Goal: Information Seeking & Learning: Learn about a topic

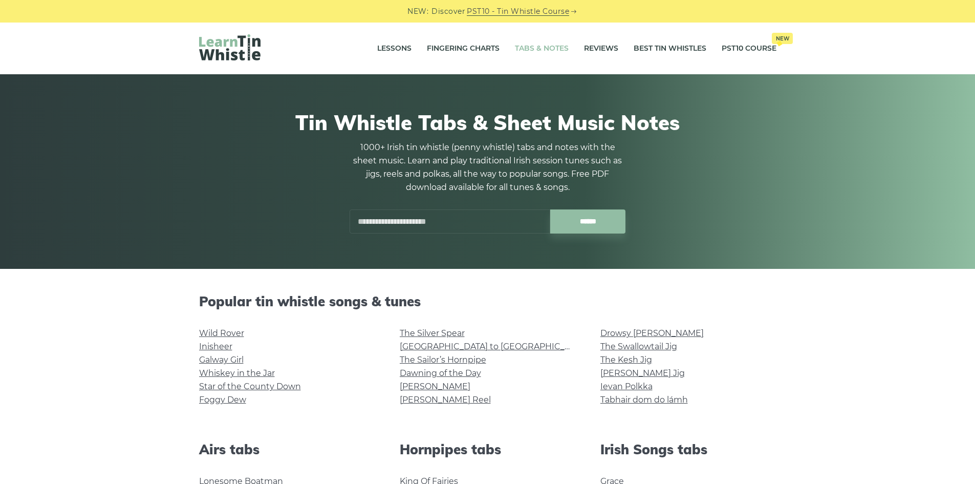
click at [425, 222] on input "text" at bounding box center [450, 221] width 201 height 24
click at [685, 300] on h2 "Popular tin whistle songs & tunes" at bounding box center [487, 301] width 577 height 16
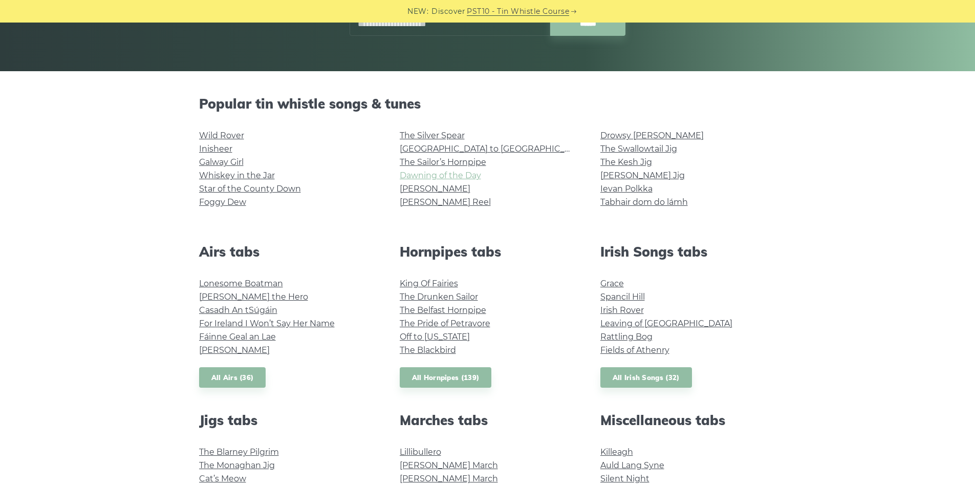
scroll to position [256, 0]
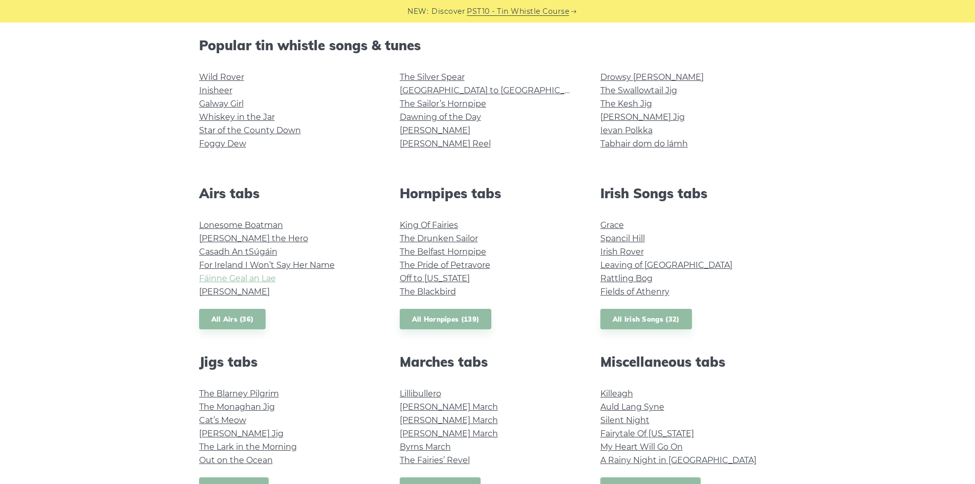
click at [271, 277] on link "Fáinne Geal an Lae" at bounding box center [237, 278] width 77 height 10
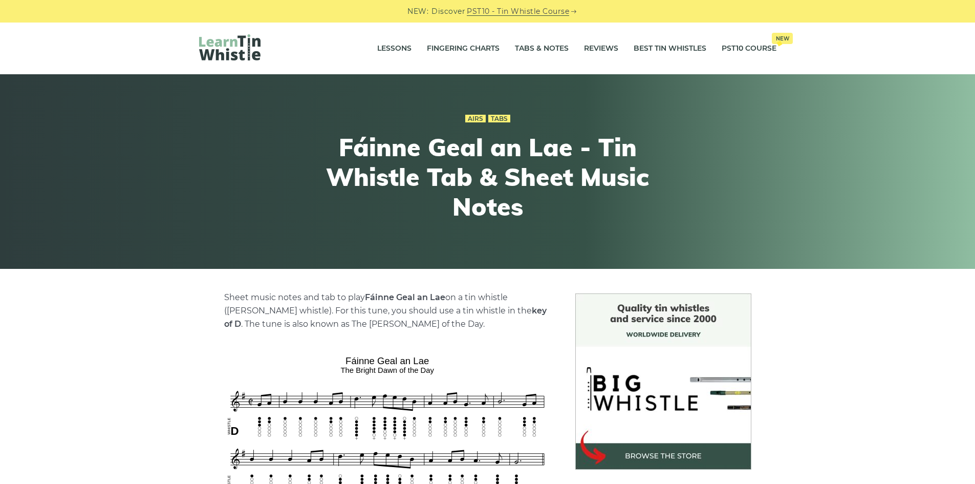
scroll to position [154, 0]
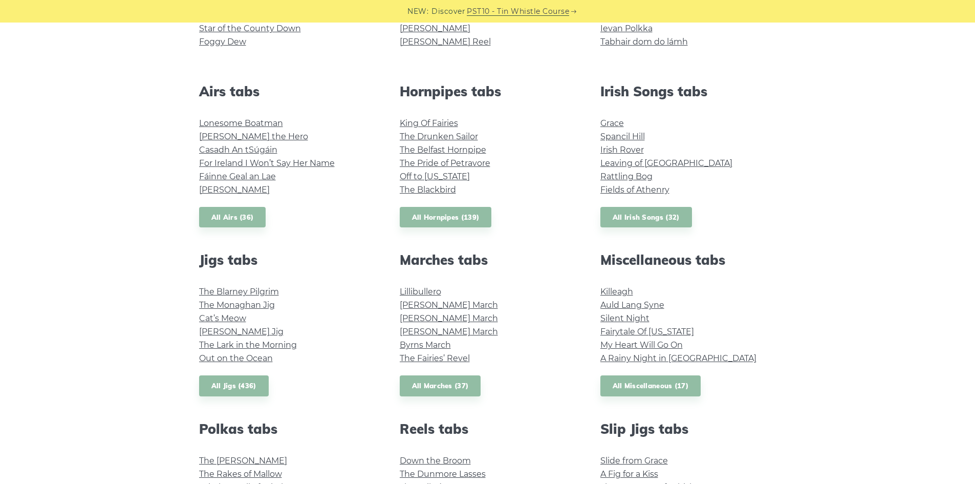
scroll to position [358, 0]
click at [613, 209] on link "All Irish Songs (32)" at bounding box center [646, 216] width 92 height 21
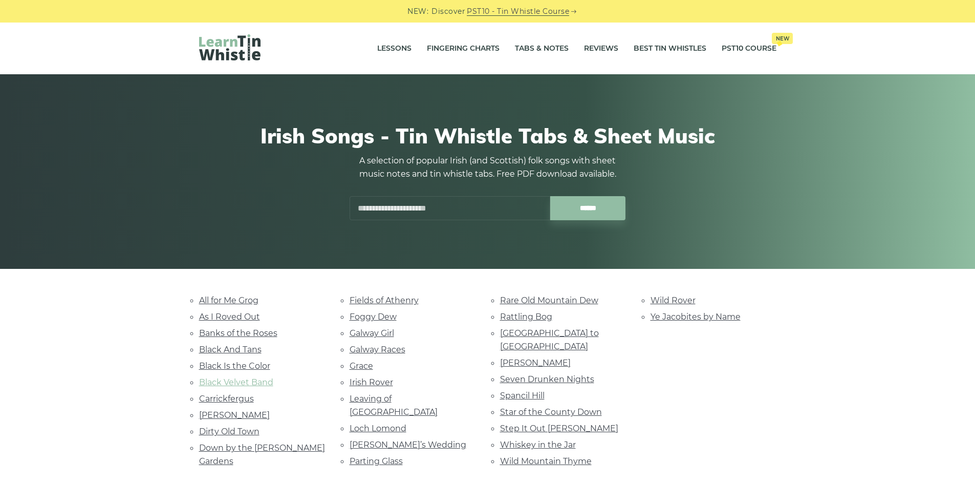
click at [246, 385] on link "Black Velvet Band" at bounding box center [236, 382] width 74 height 10
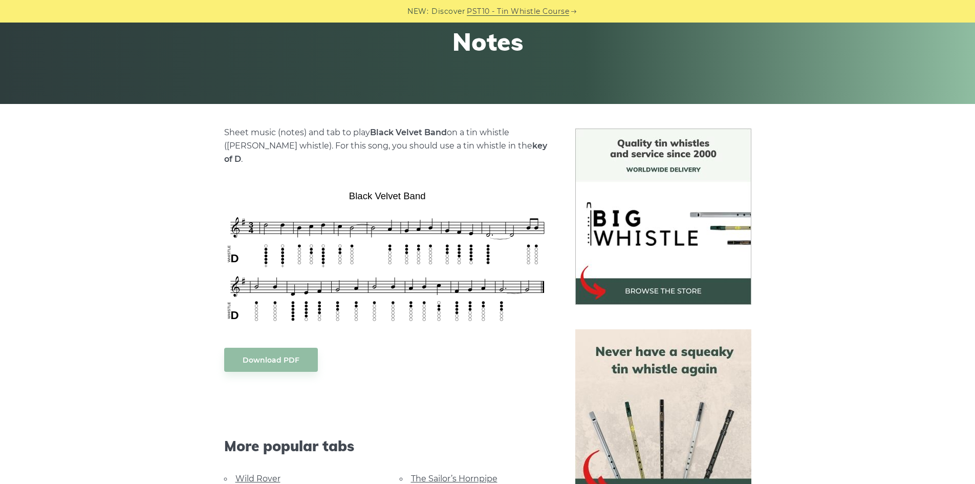
scroll to position [154, 0]
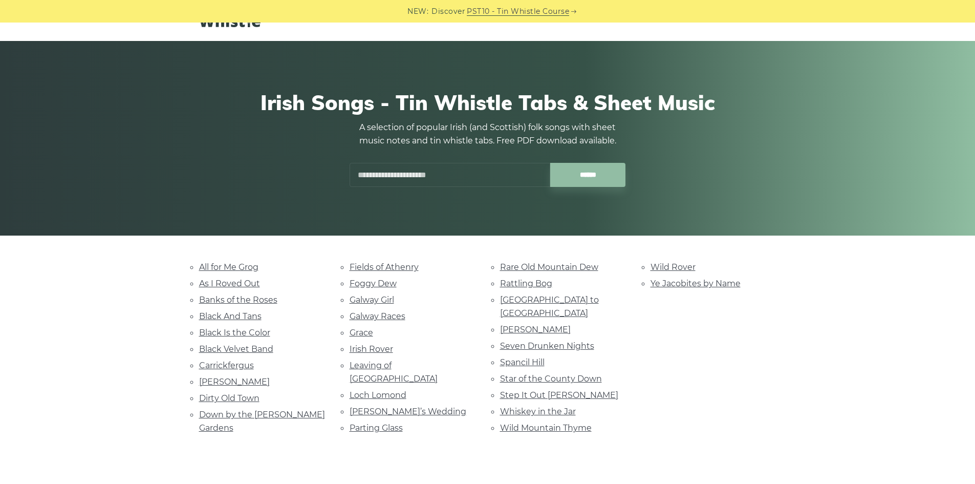
scroll to position [51, 0]
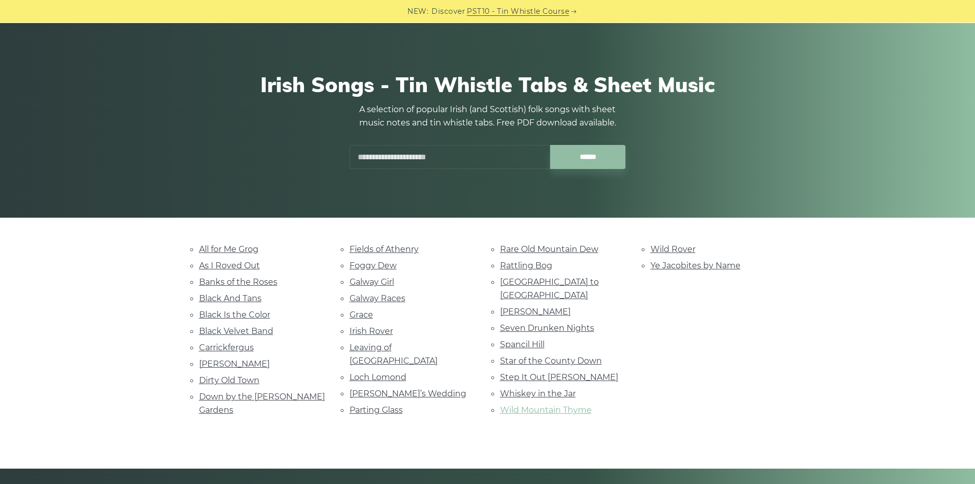
click at [545, 405] on link "Wild Mountain Thyme" at bounding box center [546, 410] width 92 height 10
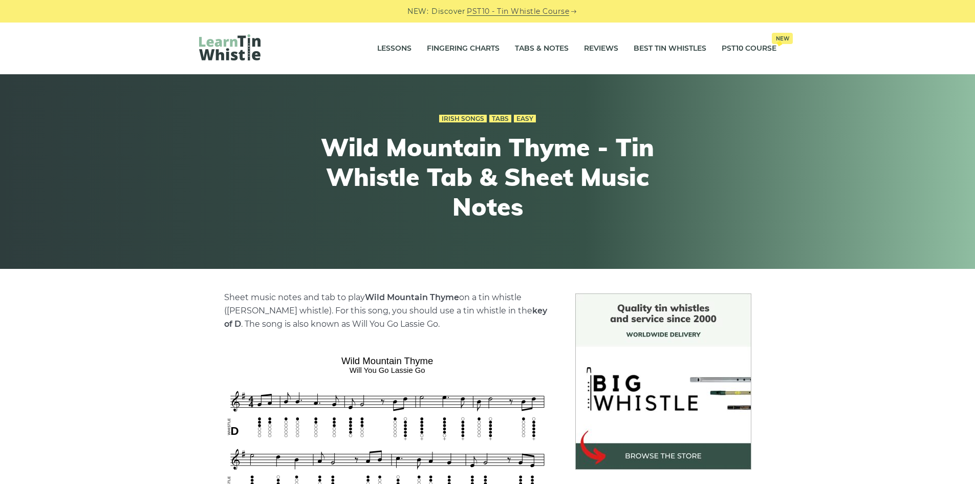
scroll to position [51, 0]
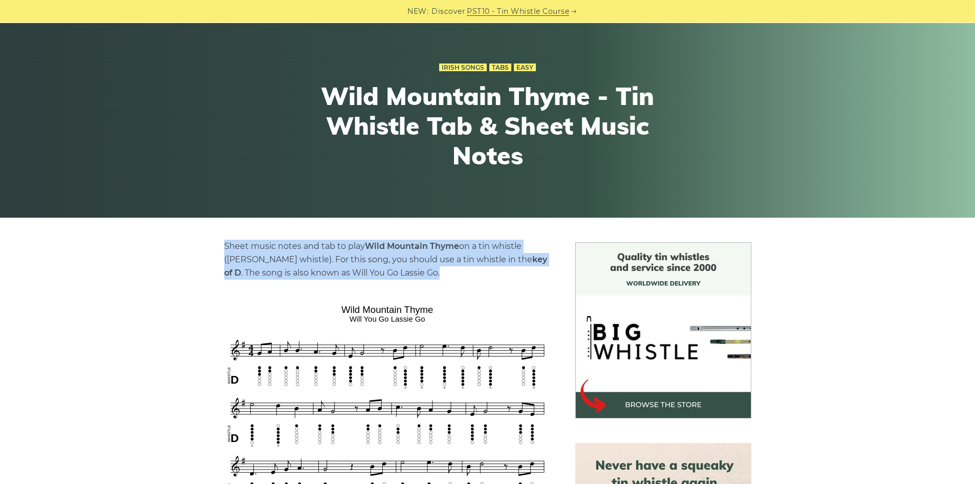
drag, startPoint x: 223, startPoint y: 246, endPoint x: 409, endPoint y: 271, distance: 188.4
click at [409, 271] on p "Sheet music notes and tab to play Wild Mountain Thyme on a tin whistle (penny w…" at bounding box center [387, 260] width 327 height 40
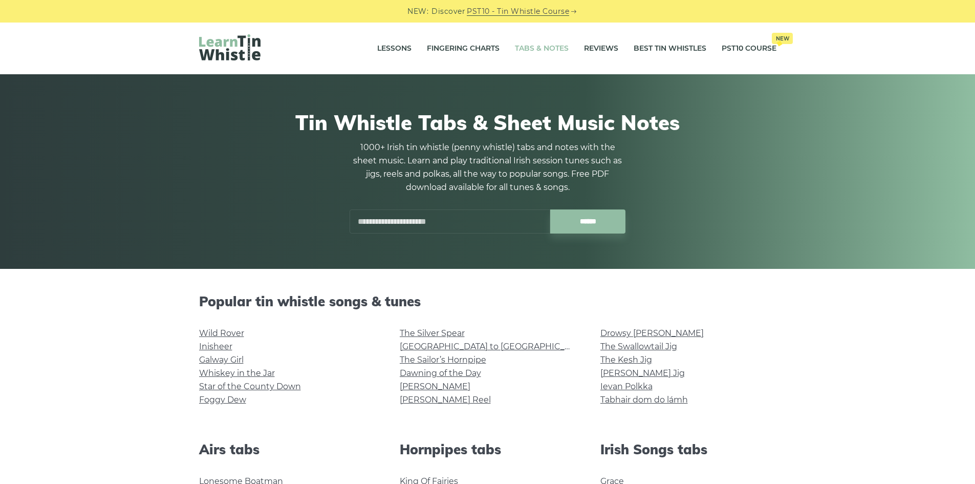
click at [391, 220] on input "text" at bounding box center [450, 221] width 201 height 24
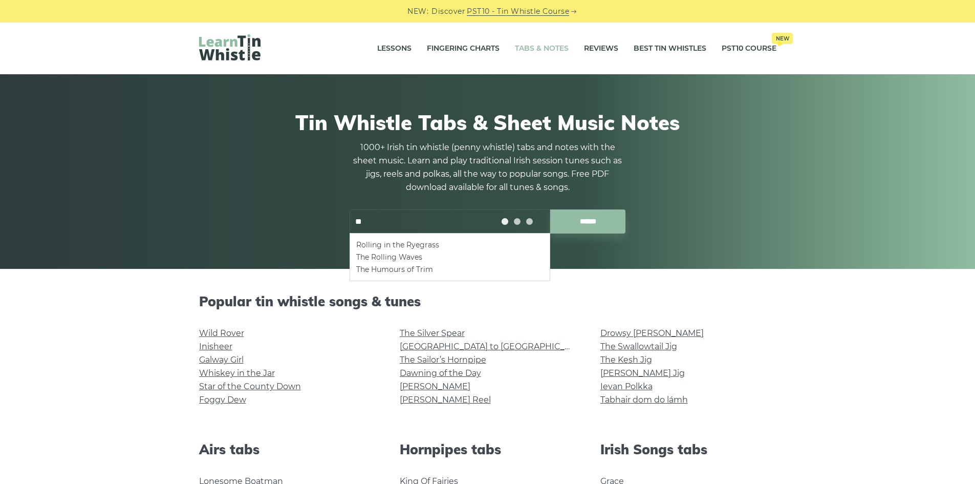
type input "*"
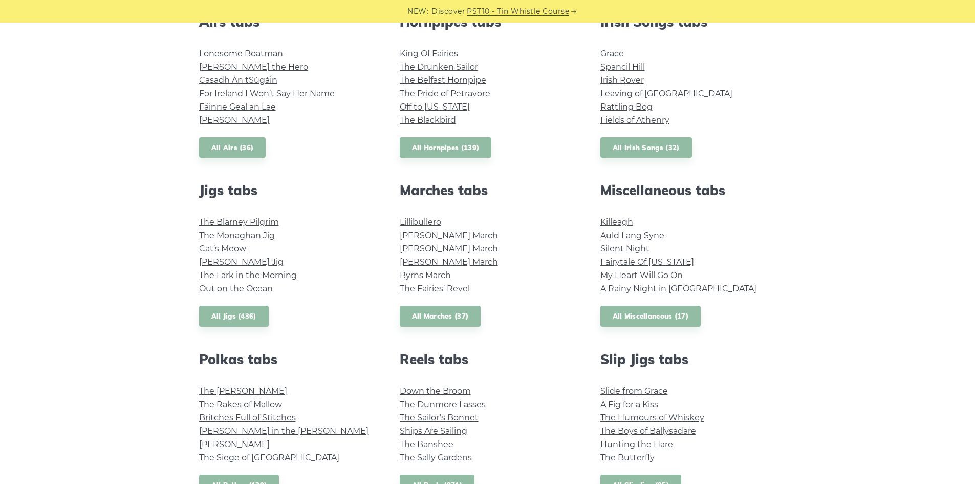
scroll to position [409, 0]
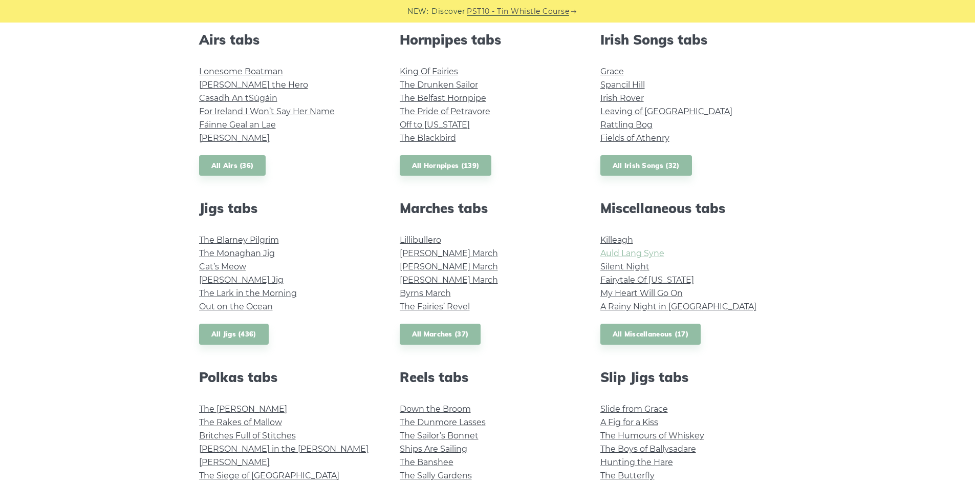
click at [617, 252] on link "Auld Lang Syne" at bounding box center [632, 253] width 64 height 10
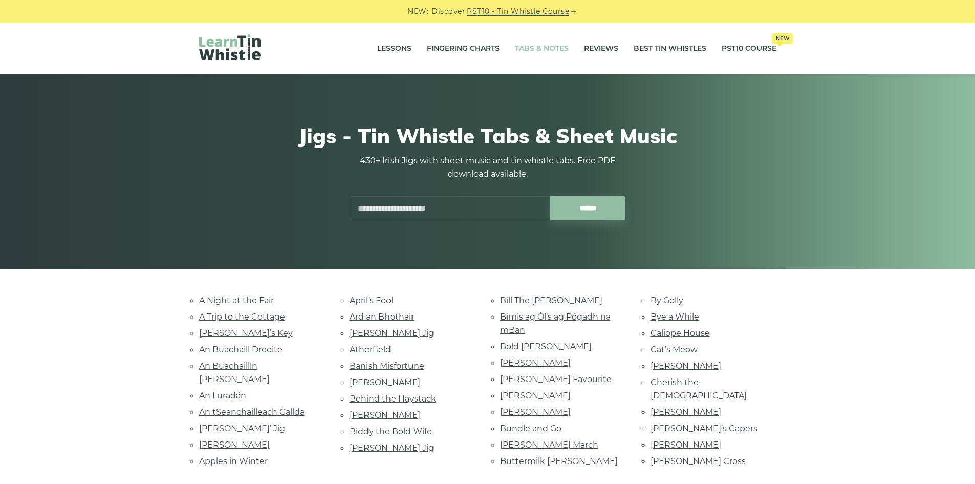
click at [550, 47] on link "Tabs & Notes" at bounding box center [542, 49] width 54 height 26
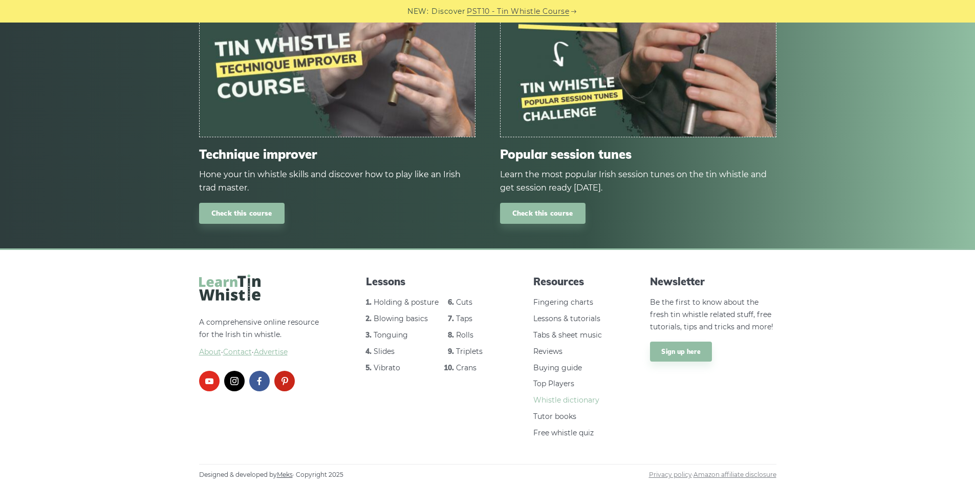
scroll to position [1229, 0]
click at [559, 334] on link "Tabs & sheet music" at bounding box center [567, 334] width 69 height 9
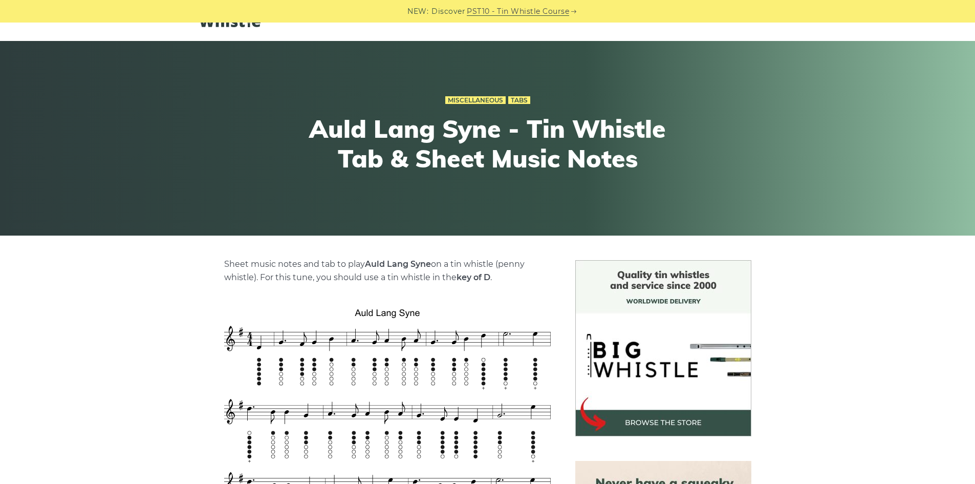
scroll to position [51, 0]
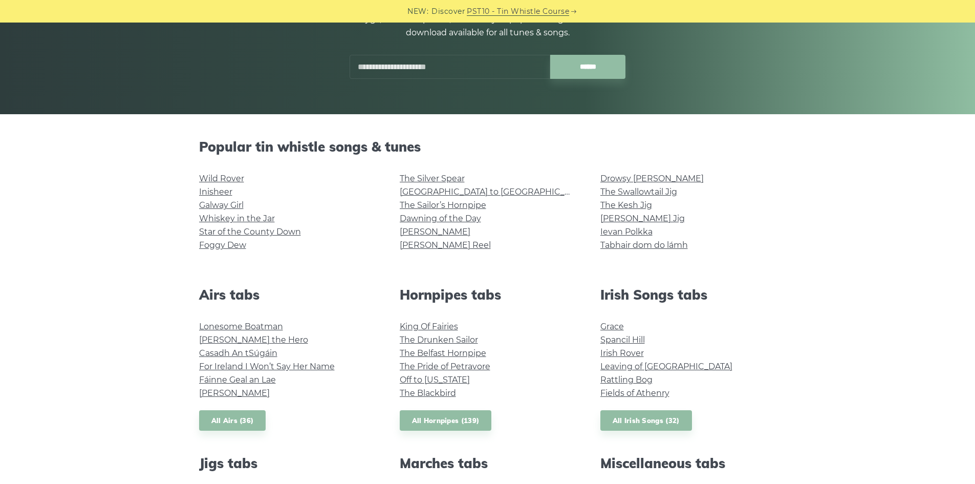
scroll to position [154, 0]
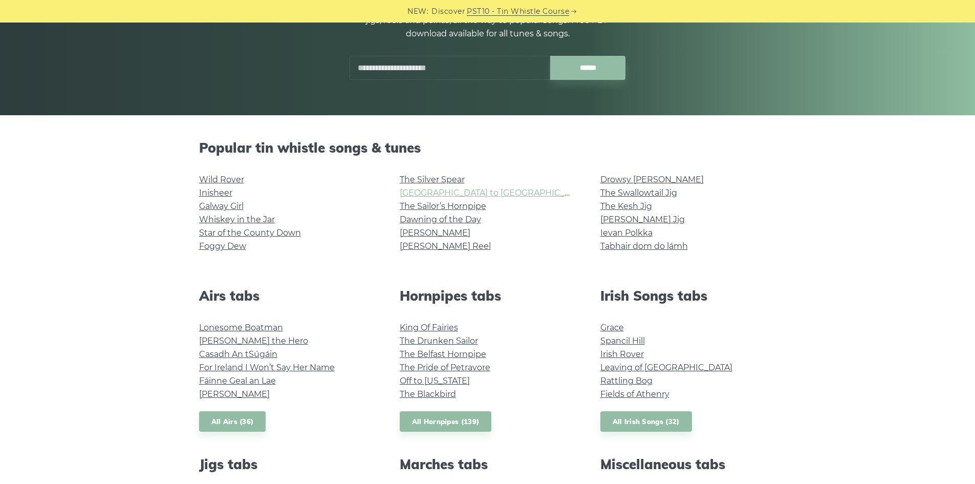
click at [474, 191] on link "[GEOGRAPHIC_DATA] to [GEOGRAPHIC_DATA]" at bounding box center [494, 193] width 189 height 10
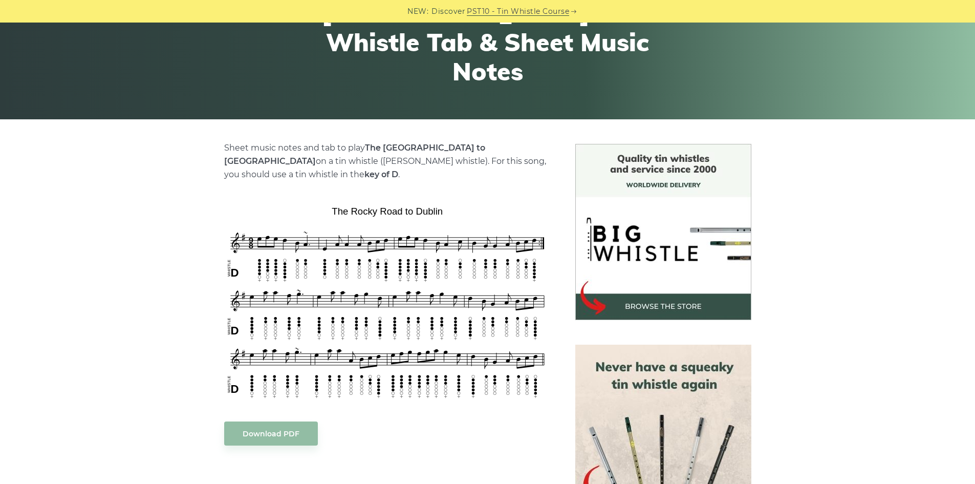
scroll to position [154, 0]
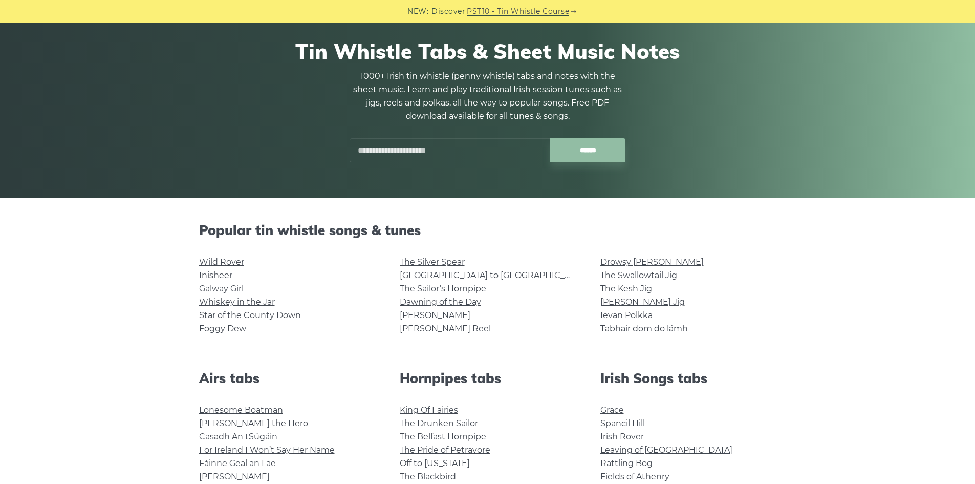
scroll to position [50, 0]
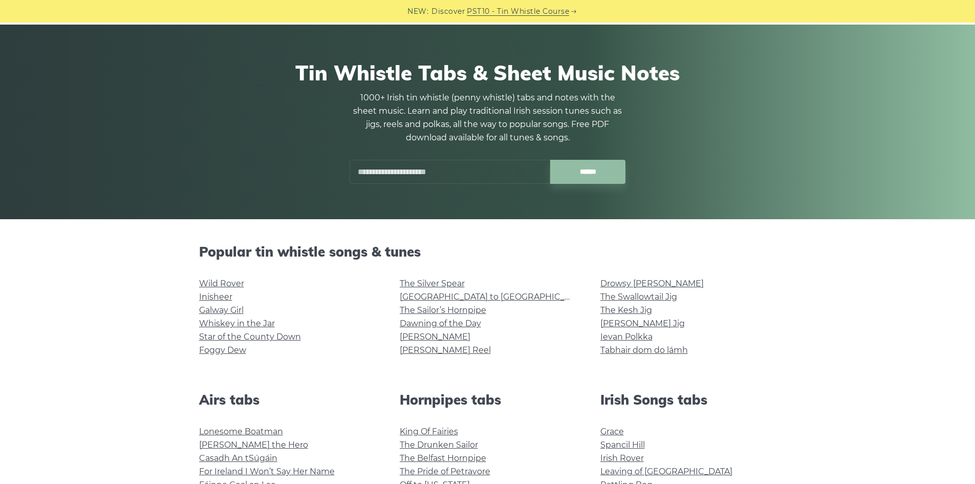
click at [426, 164] on input "text" at bounding box center [450, 172] width 201 height 24
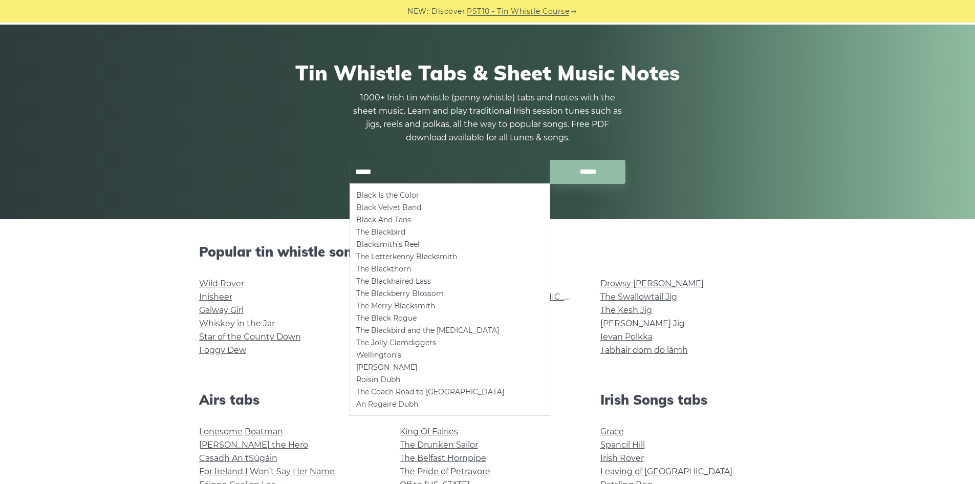
click at [412, 206] on li "Black Velvet Band" at bounding box center [449, 207] width 187 height 12
type input "**********"
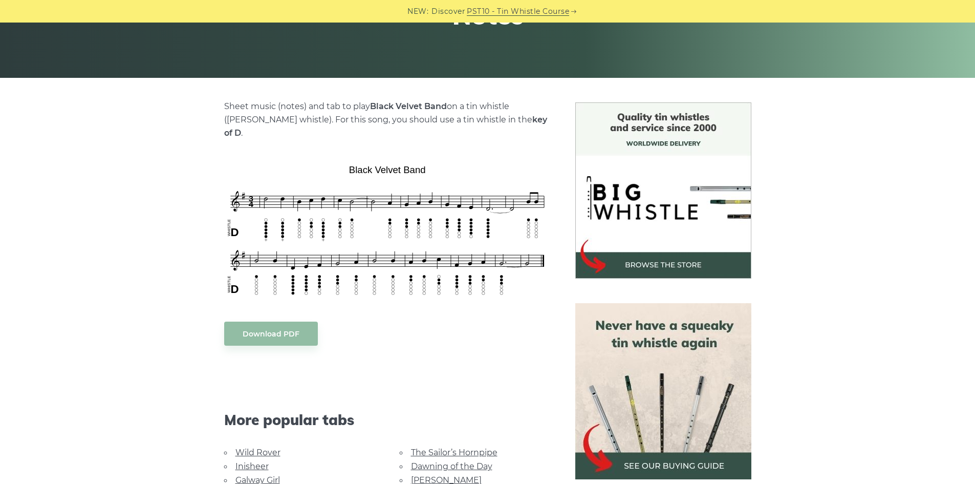
scroll to position [205, 0]
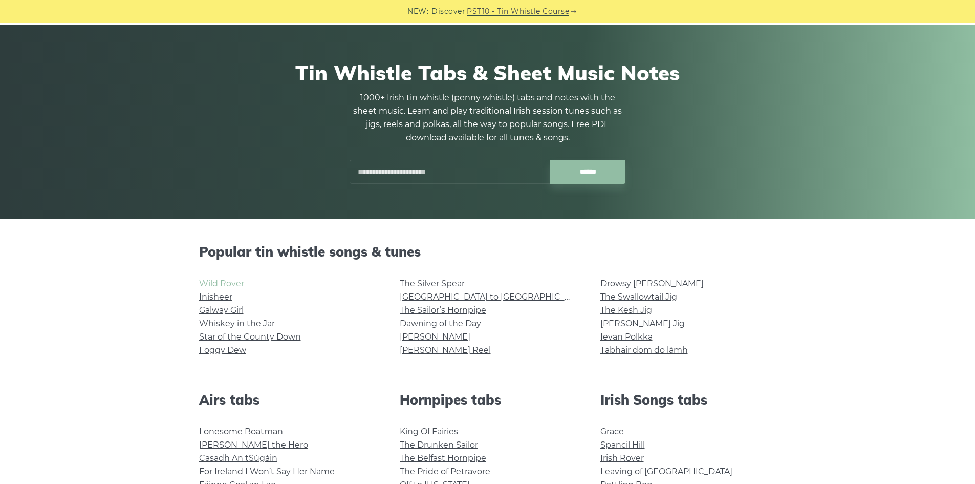
click at [233, 282] on link "Wild Rover" at bounding box center [221, 283] width 45 height 10
click at [435, 324] on link "Dawning of the Day" at bounding box center [440, 323] width 81 height 10
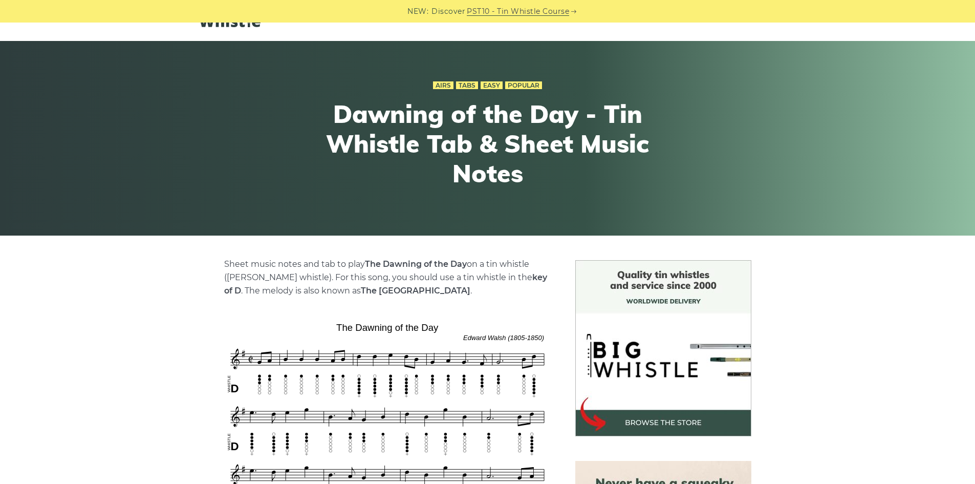
scroll to position [51, 0]
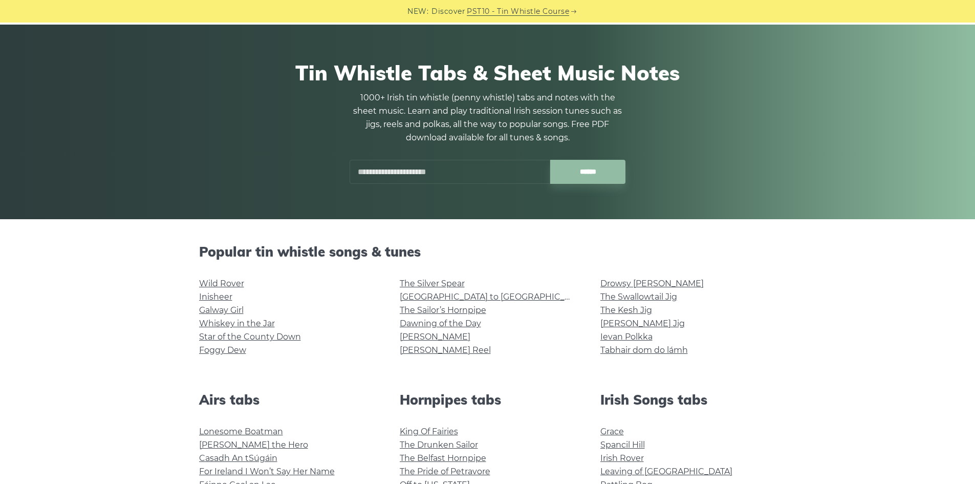
click at [393, 175] on input "text" at bounding box center [450, 172] width 201 height 24
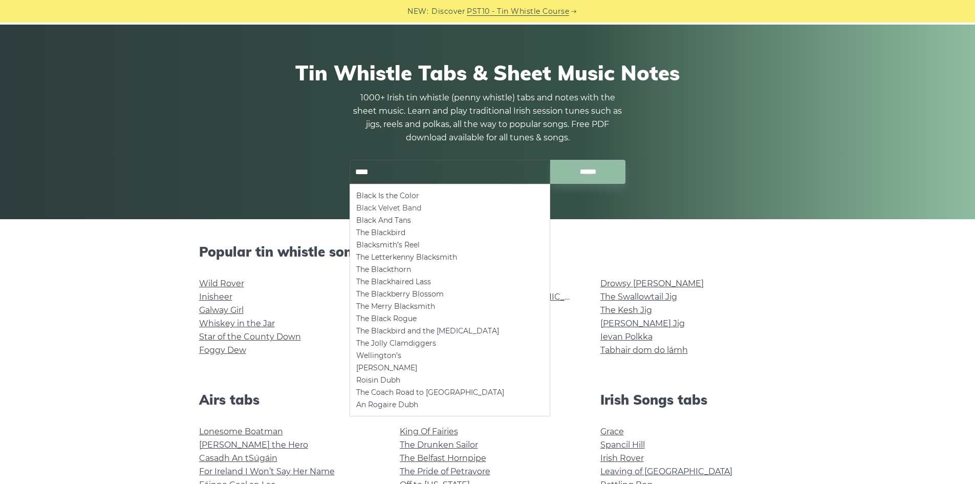
click at [383, 209] on li "Black Velvet Band" at bounding box center [449, 208] width 187 height 12
type input "**********"
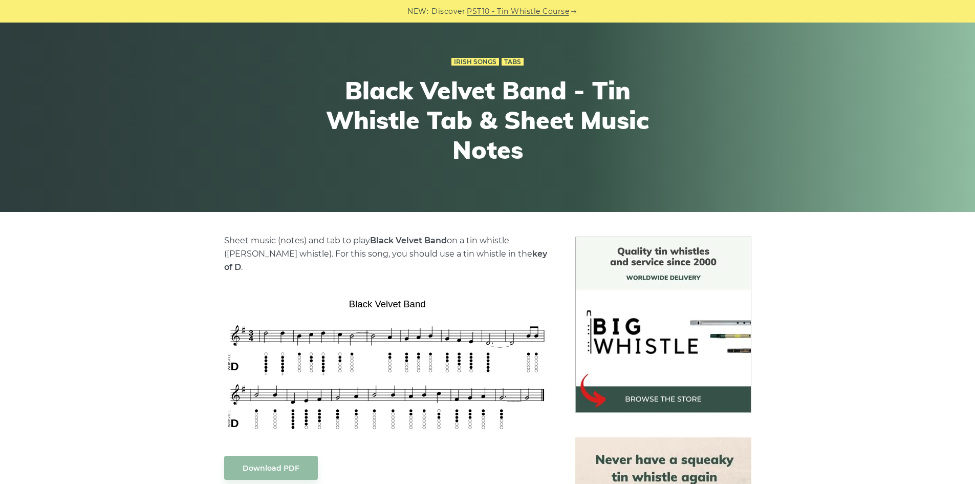
scroll to position [102, 0]
